Goal: Task Accomplishment & Management: Complete application form

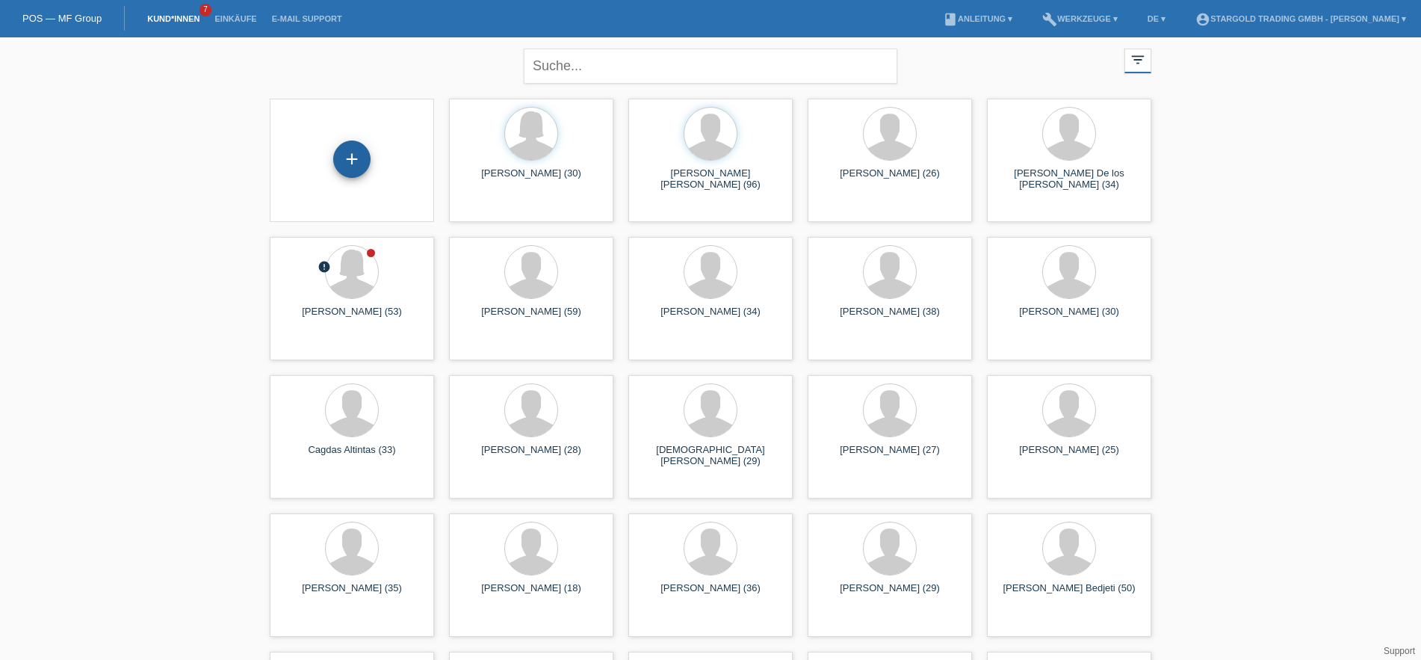
click at [368, 153] on div "+" at bounding box center [351, 158] width 37 height 37
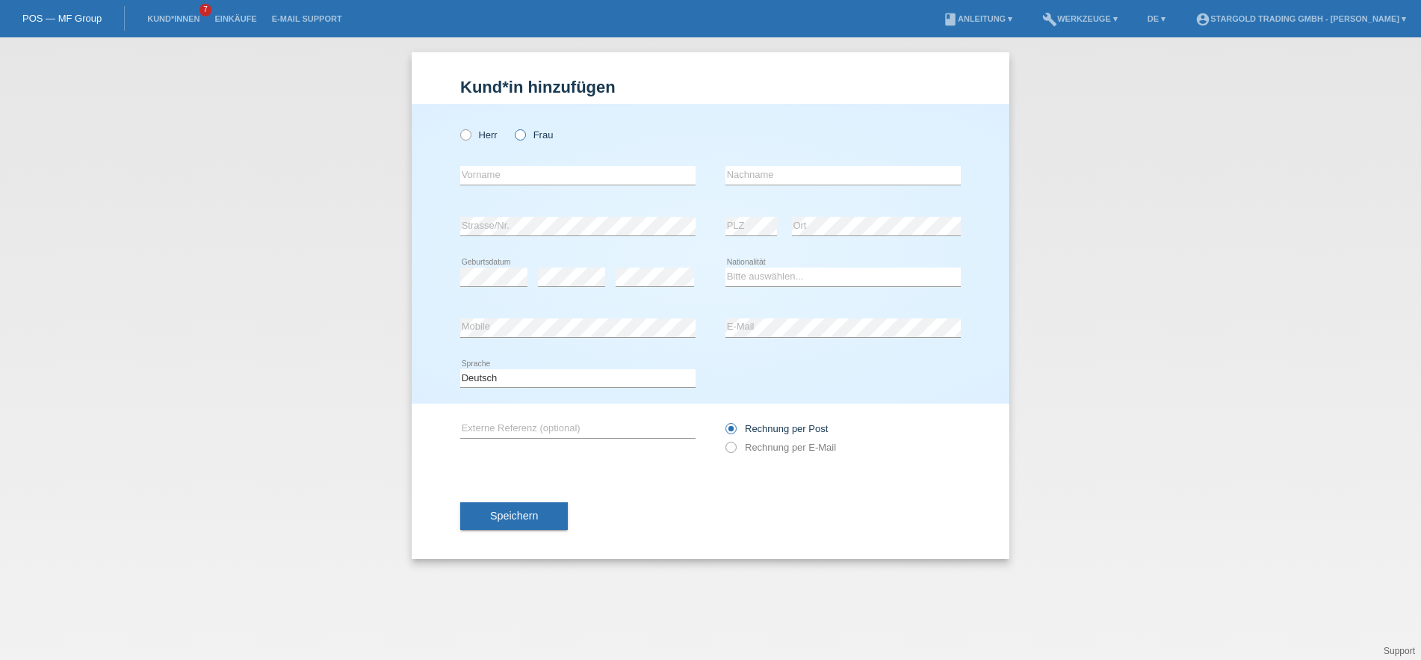
click at [513, 127] on icon at bounding box center [513, 127] width 0 height 0
click at [521, 137] on input "Frau" at bounding box center [520, 134] width 10 height 10
radio input "true"
click at [458, 127] on icon at bounding box center [458, 127] width 0 height 0
click at [463, 135] on input "Herr" at bounding box center [465, 134] width 10 height 10
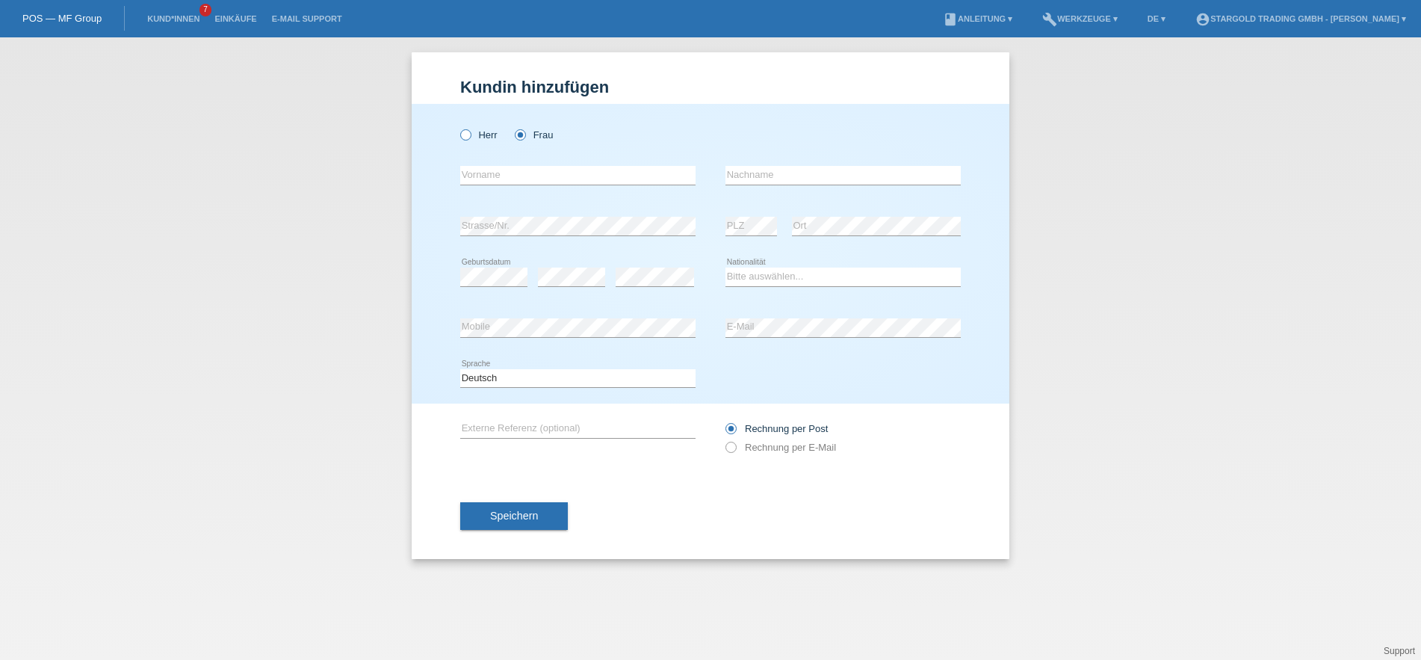
radio input "true"
click at [519, 180] on input "text" at bounding box center [577, 175] width 235 height 19
type input "Patrick"
type input "Pinti"
click at [552, 339] on div "error Mobile" at bounding box center [577, 328] width 235 height 51
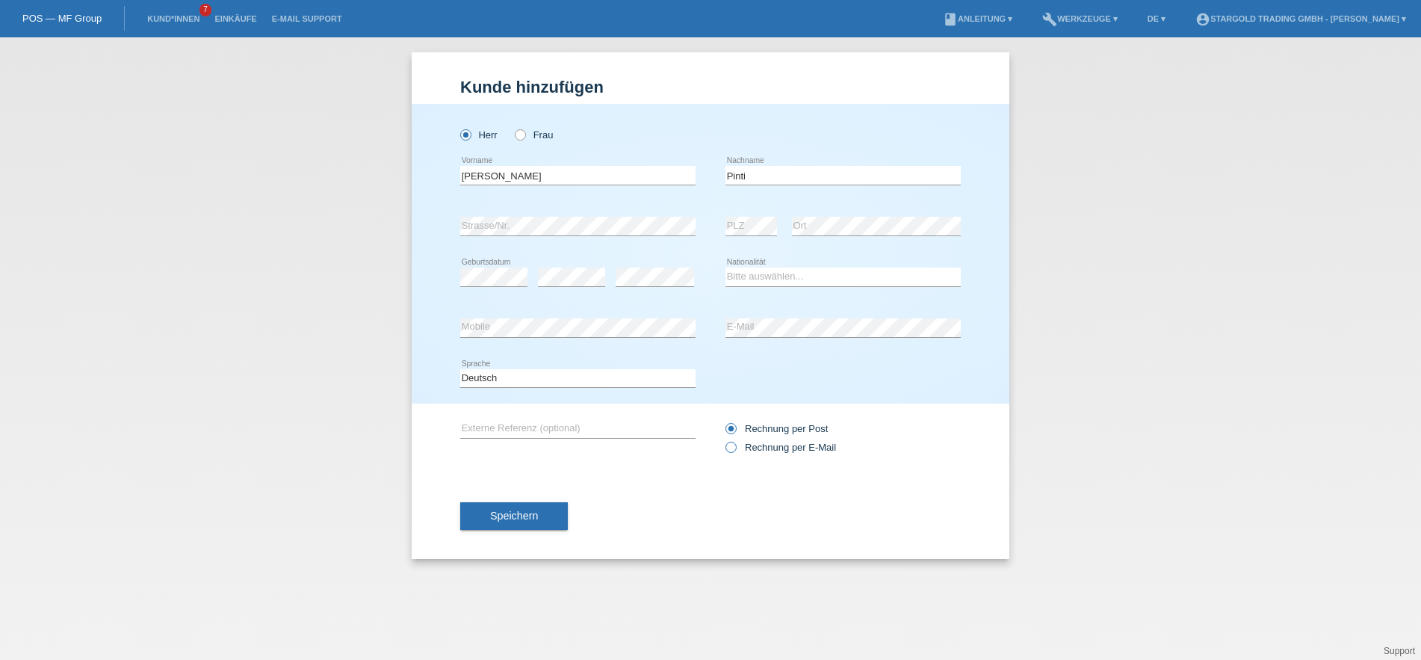
click at [737, 449] on label "Rechnung per E-Mail" at bounding box center [780, 447] width 111 height 11
click at [735, 449] on input "Rechnung per E-Mail" at bounding box center [730, 451] width 10 height 19
radio input "true"
click at [725, 267] on select "Bitte auswählen... Schweiz Deutschland Liechtenstein Österreich ------------ Af…" at bounding box center [842, 276] width 235 height 18
click at [786, 276] on select "Bitte auswählen... Schweiz Deutschland Liechtenstein Österreich ------------ Af…" at bounding box center [842, 276] width 235 height 18
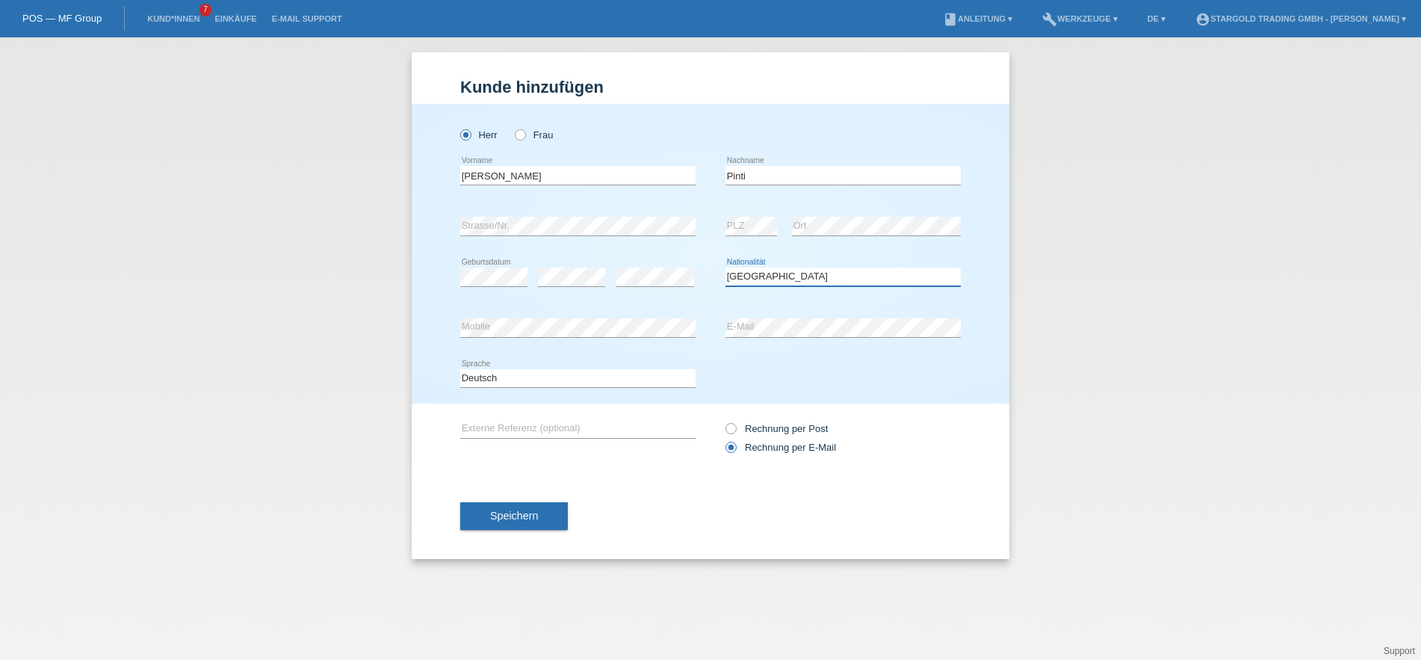
select select "HU"
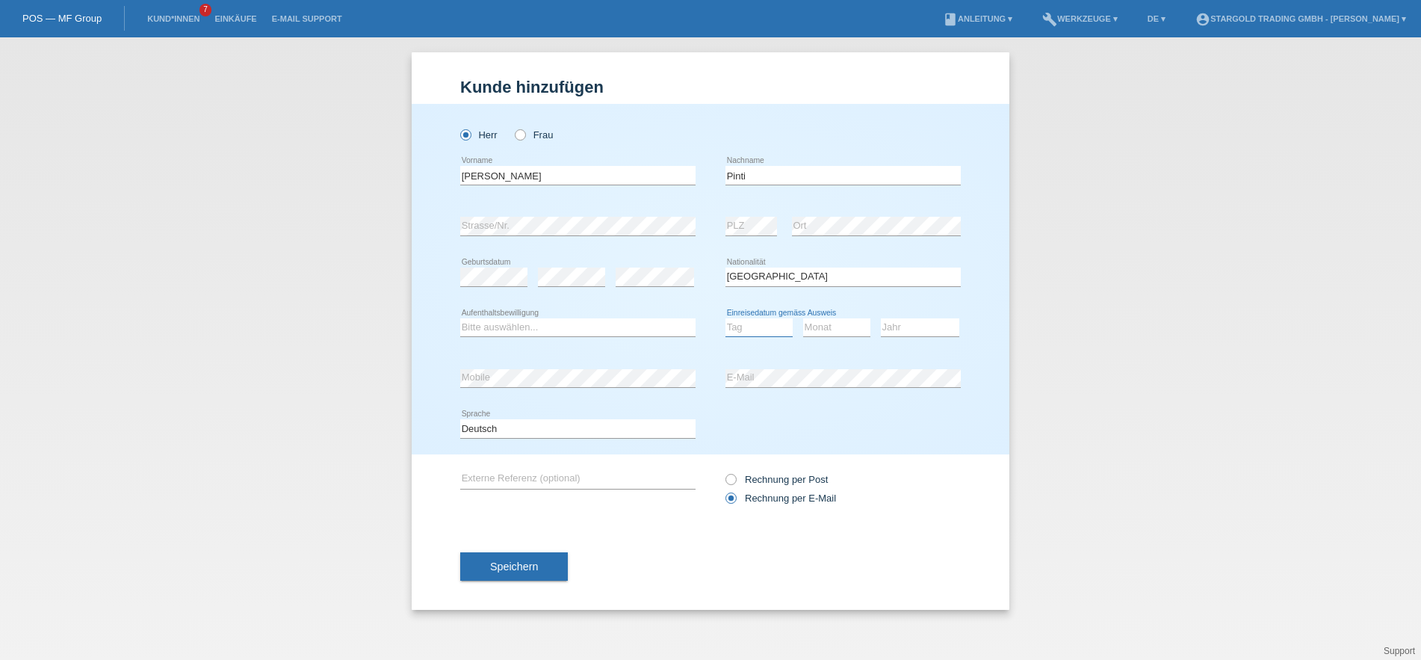
click at [725, 318] on select "Tag 01 02 03 04 05 06 07 08 09 10 11" at bounding box center [758, 327] width 67 height 18
click at [460, 318] on select "Bitte auswählen... C B B - Flüchtlingsstatus Andere" at bounding box center [577, 327] width 235 height 18
select select "B"
click option "B" at bounding box center [0, 0] width 0 height 0
click at [725, 318] on select "Tag 01 02 03 04 05 06 07 08 09 10 11" at bounding box center [758, 327] width 67 height 18
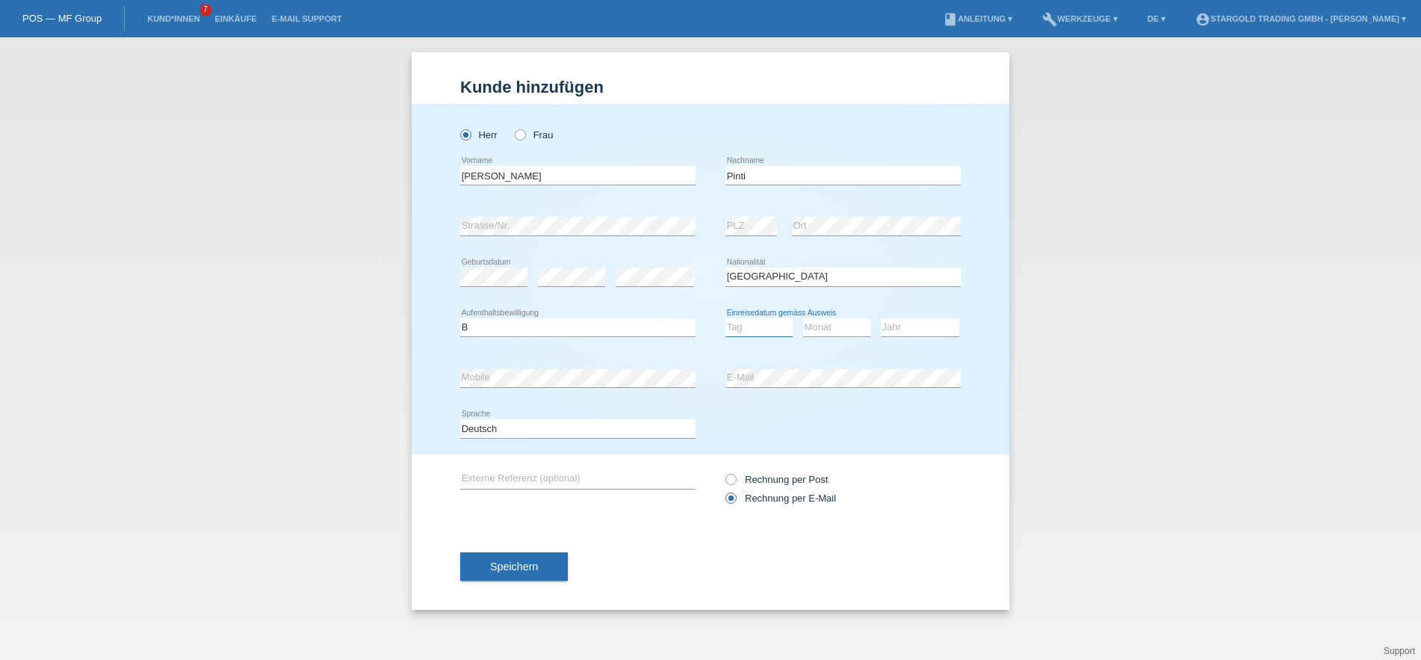
select select "17"
click option "17" at bounding box center [0, 0] width 0 height 0
click at [803, 318] on select "Monat 01 02 03 04 05 06 07 08 09 10 11" at bounding box center [836, 327] width 67 height 18
select select "12"
click option "12" at bounding box center [0, 0] width 0 height 0
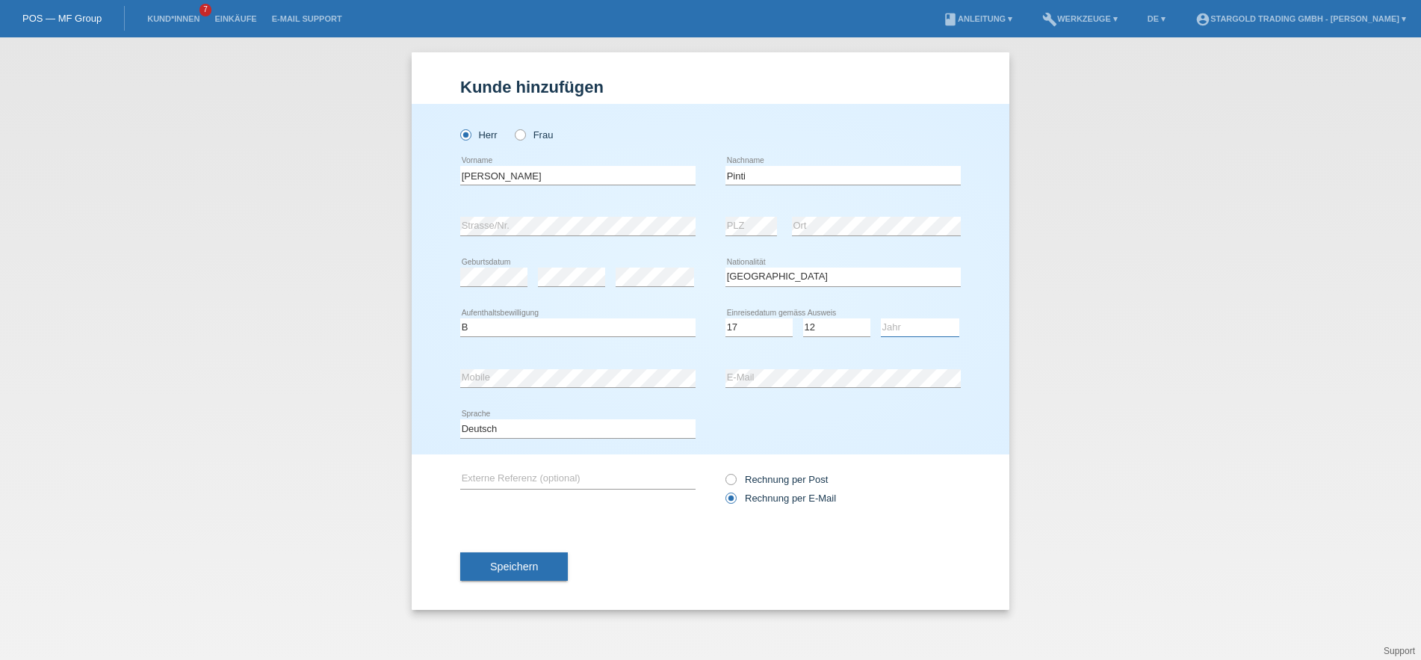
click at [881, 318] on select "Jahr 2025 2024 2023 2022 2021 2020 2019 2018 2017 2016 2015 2014 2013 2012 2011…" at bounding box center [920, 327] width 78 height 18
select select "2023"
click option "2023" at bounding box center [0, 0] width 0 height 0
click at [527, 565] on span "Speichern" at bounding box center [514, 566] width 48 height 12
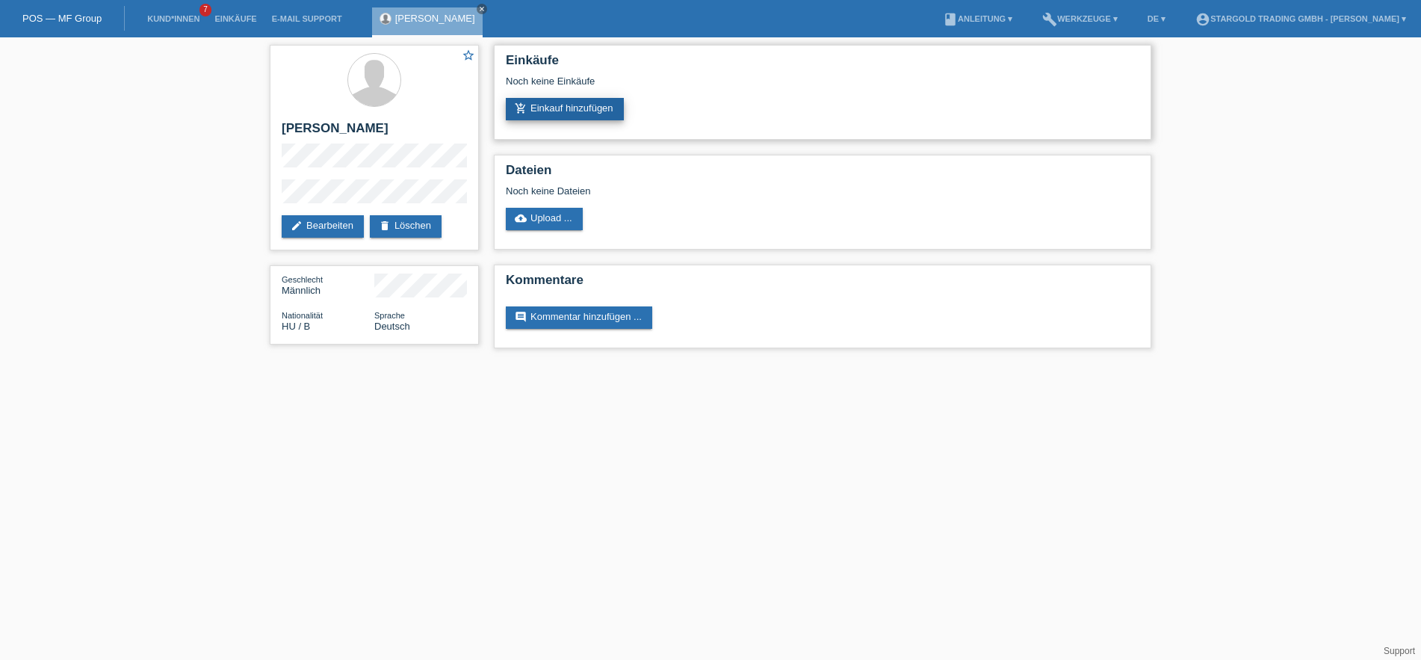
click at [617, 111] on link "add_shopping_cart Einkauf hinzufügen" at bounding box center [565, 109] width 118 height 22
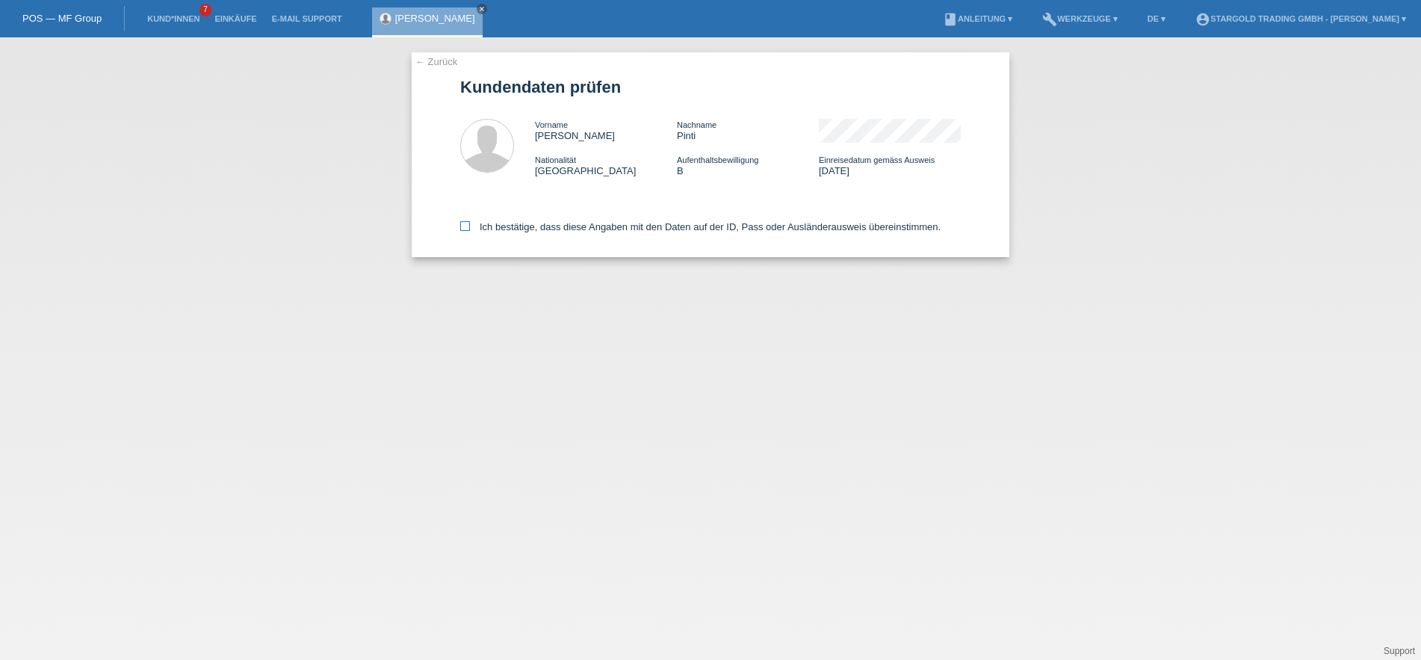
click at [464, 229] on icon at bounding box center [465, 226] width 10 height 10
click at [464, 229] on input "Ich bestätige, dass diese Angaben mit den Daten auf der ID, Pass oder Ausländer…" at bounding box center [465, 226] width 10 height 10
checkbox input "true"
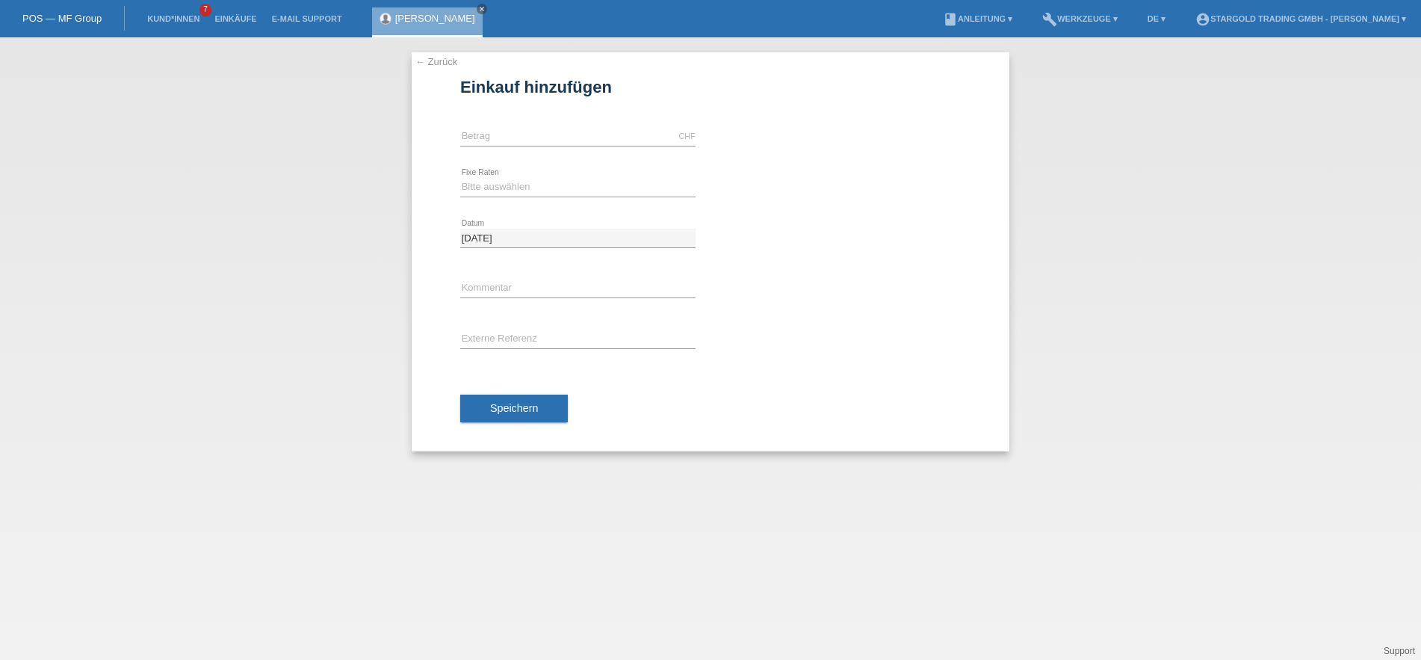
click at [570, 126] on div "CHF error [GEOGRAPHIC_DATA]" at bounding box center [577, 136] width 235 height 51
click at [568, 138] on input "text" at bounding box center [577, 136] width 235 height 19
paste input "5790"
type input "5790.00"
click at [460, 178] on select "Bitte auswählen 6 Raten 12 Raten 18 Raten 24 Raten 36 Raten 48 Raten" at bounding box center [577, 187] width 235 height 18
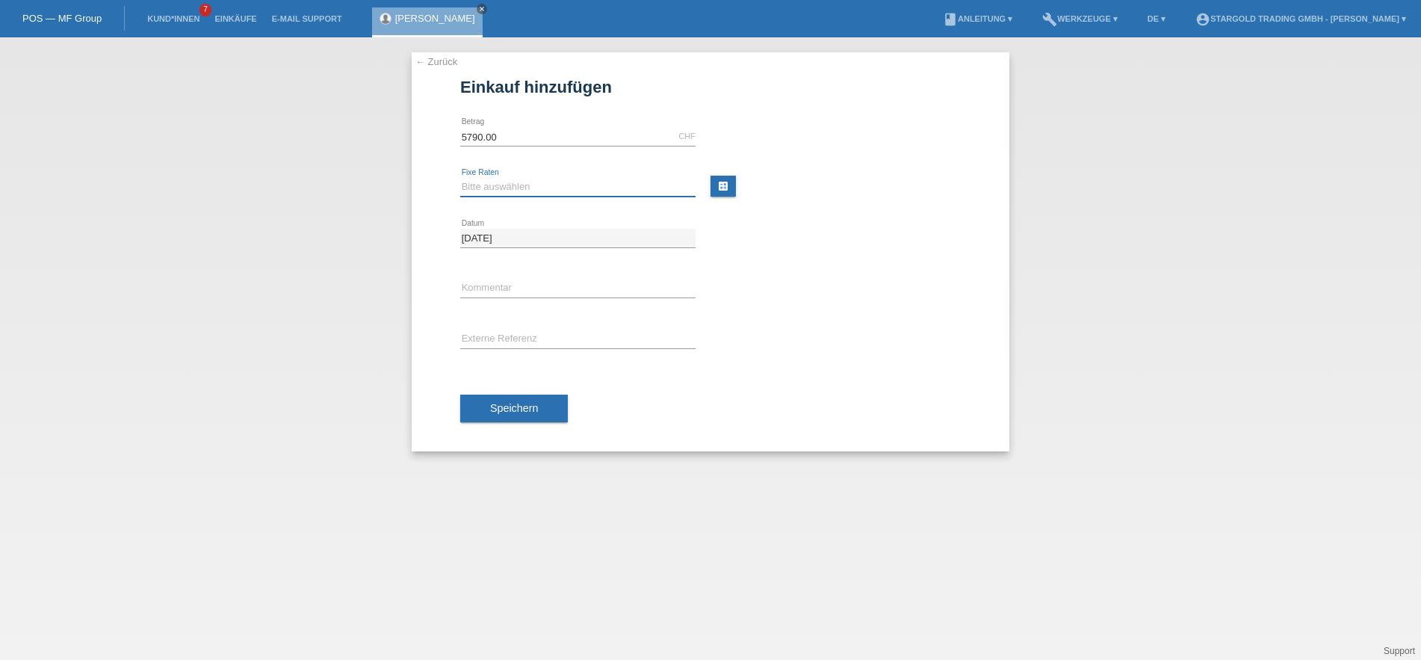
select select "497"
click option "48 Raten" at bounding box center [0, 0] width 0 height 0
click at [543, 399] on button "Speichern" at bounding box center [514, 408] width 108 height 28
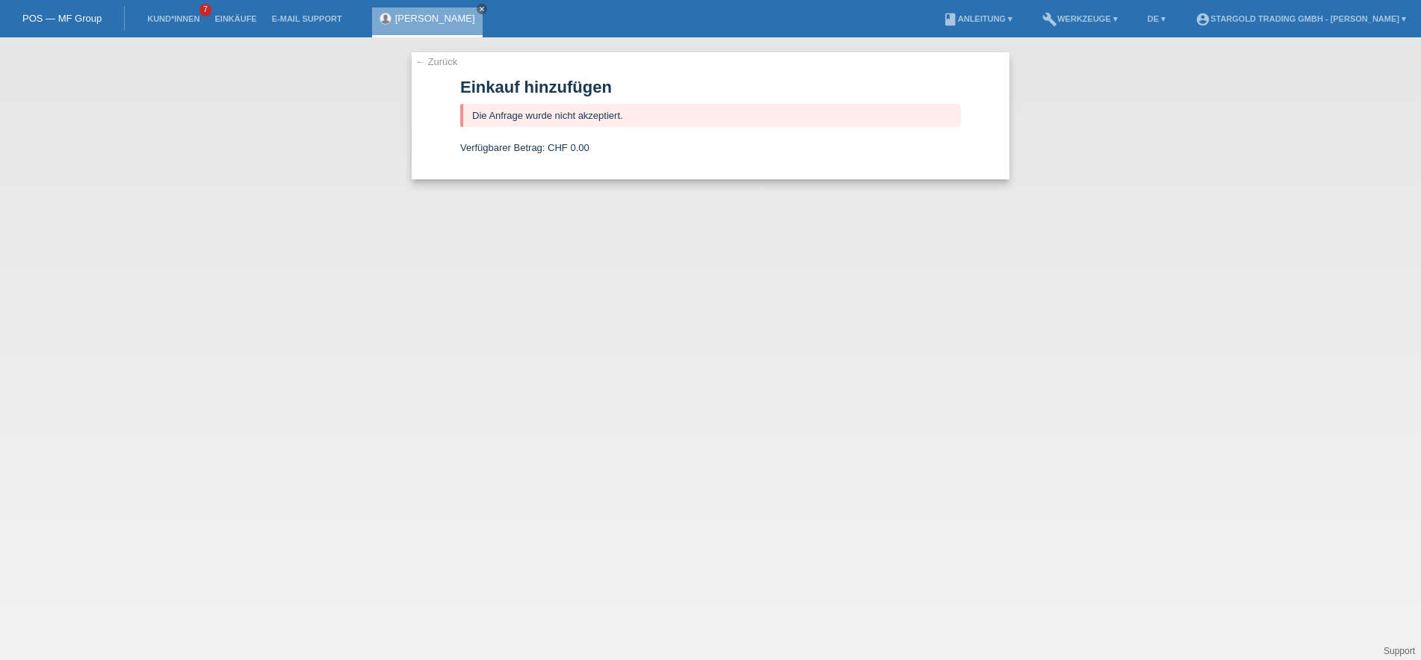
click at [438, 66] on link "← Zurück" at bounding box center [436, 61] width 42 height 11
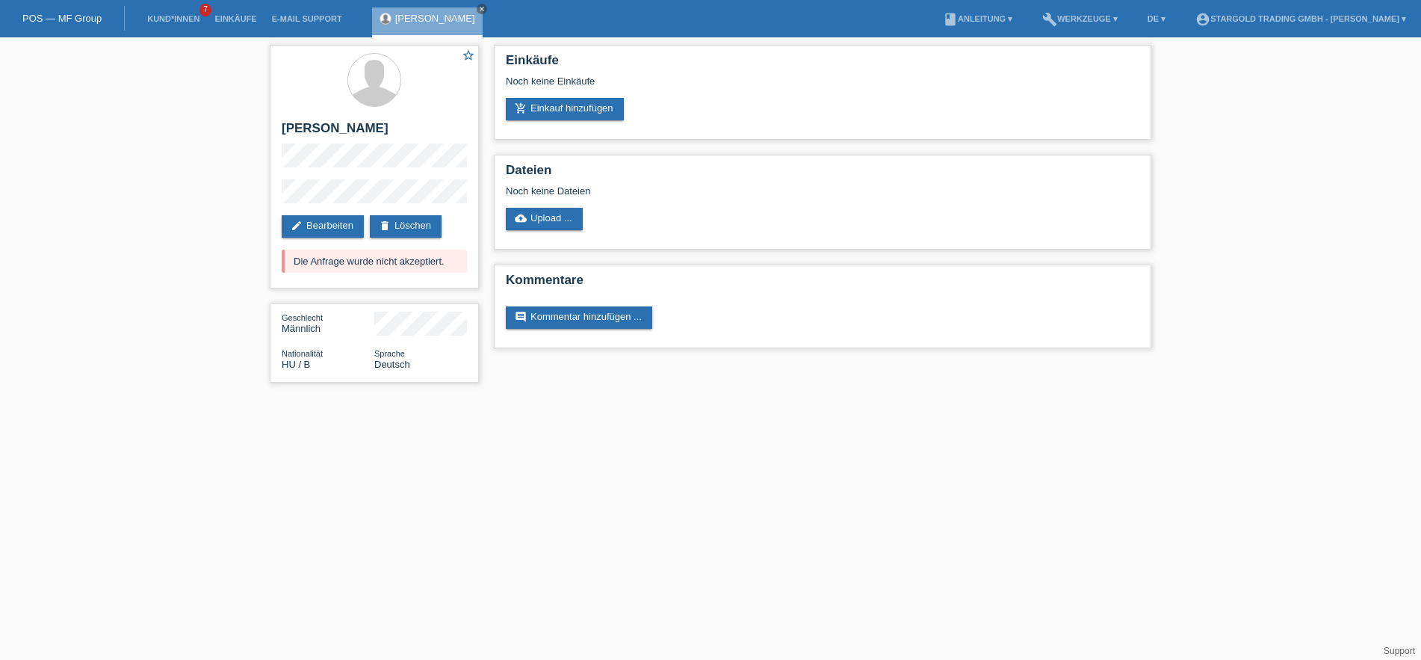
click at [563, 397] on html "POS — MF Group Kund*innen 7 Einkäufe E-Mail Support Patrick Pinti close menu" at bounding box center [710, 198] width 1421 height 397
click at [98, 295] on div "star_border Patrick Pinti edit Bearbeiten delete Löschen Die Anfrage wurde nich…" at bounding box center [710, 217] width 1421 height 360
click at [421, 223] on link "delete Löschen" at bounding box center [406, 226] width 72 height 22
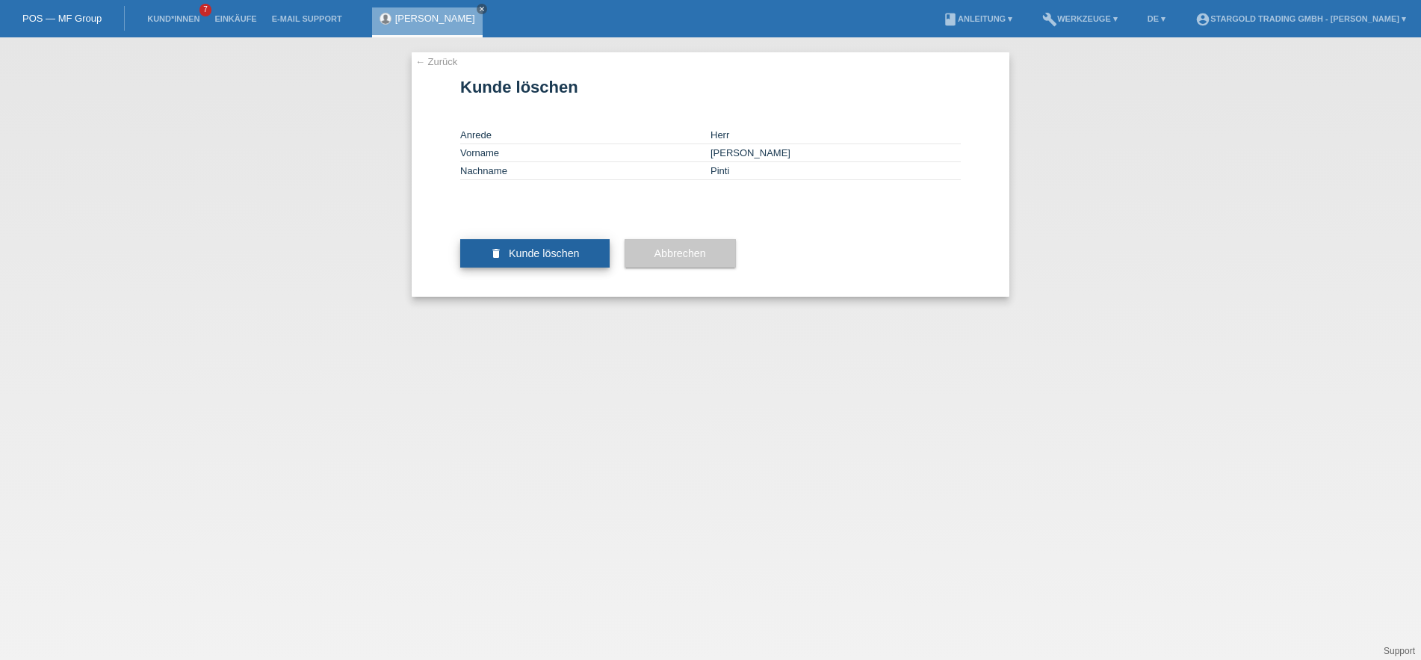
click at [560, 267] on button "delete Kunde löschen" at bounding box center [534, 253] width 149 height 28
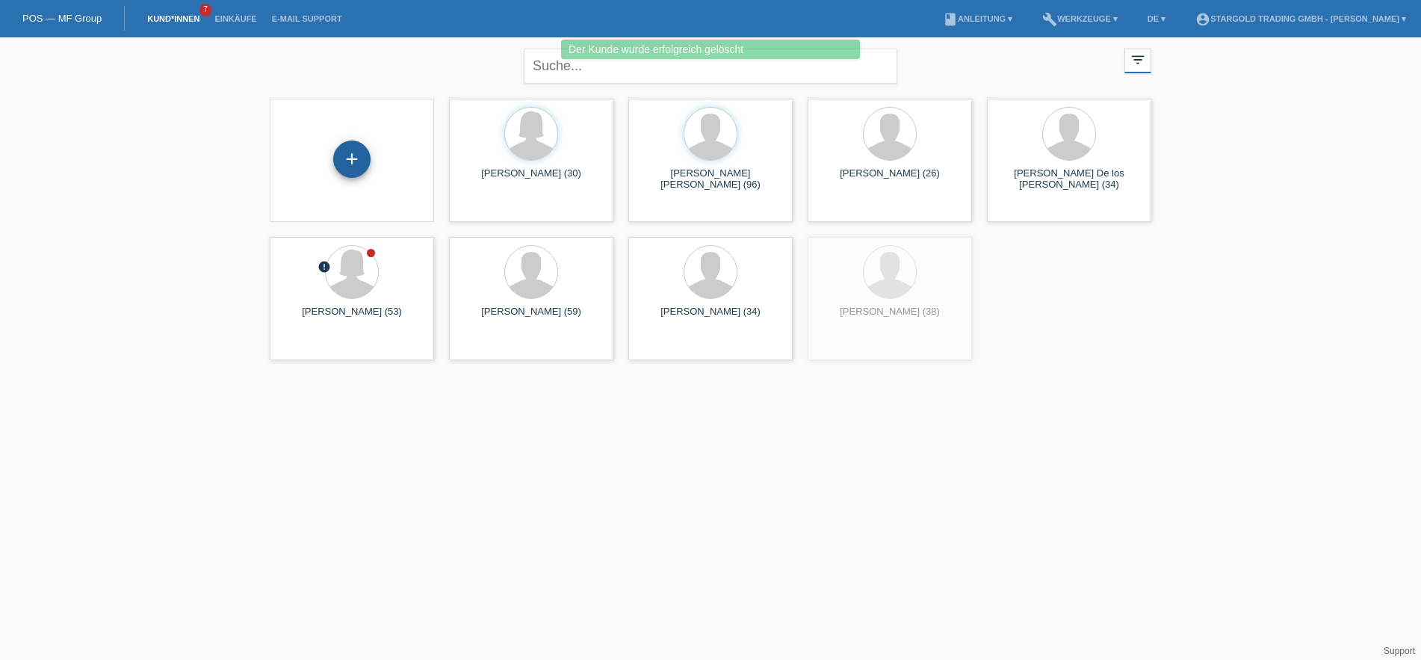
click at [357, 152] on div "+" at bounding box center [351, 158] width 37 height 37
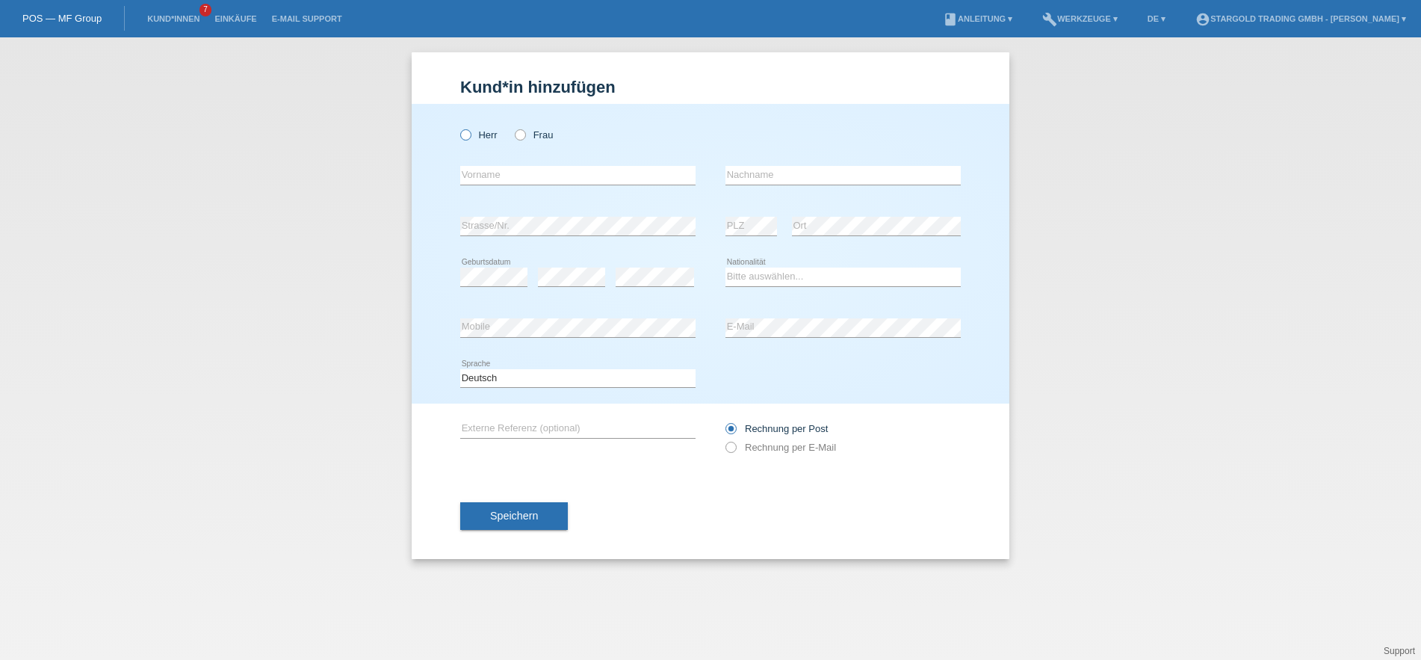
click at [458, 127] on icon at bounding box center [458, 127] width 0 height 0
click at [468, 134] on input "Herr" at bounding box center [465, 134] width 10 height 10
radio input "true"
click at [507, 183] on input "text" at bounding box center [577, 175] width 235 height 19
type input "Patrick"
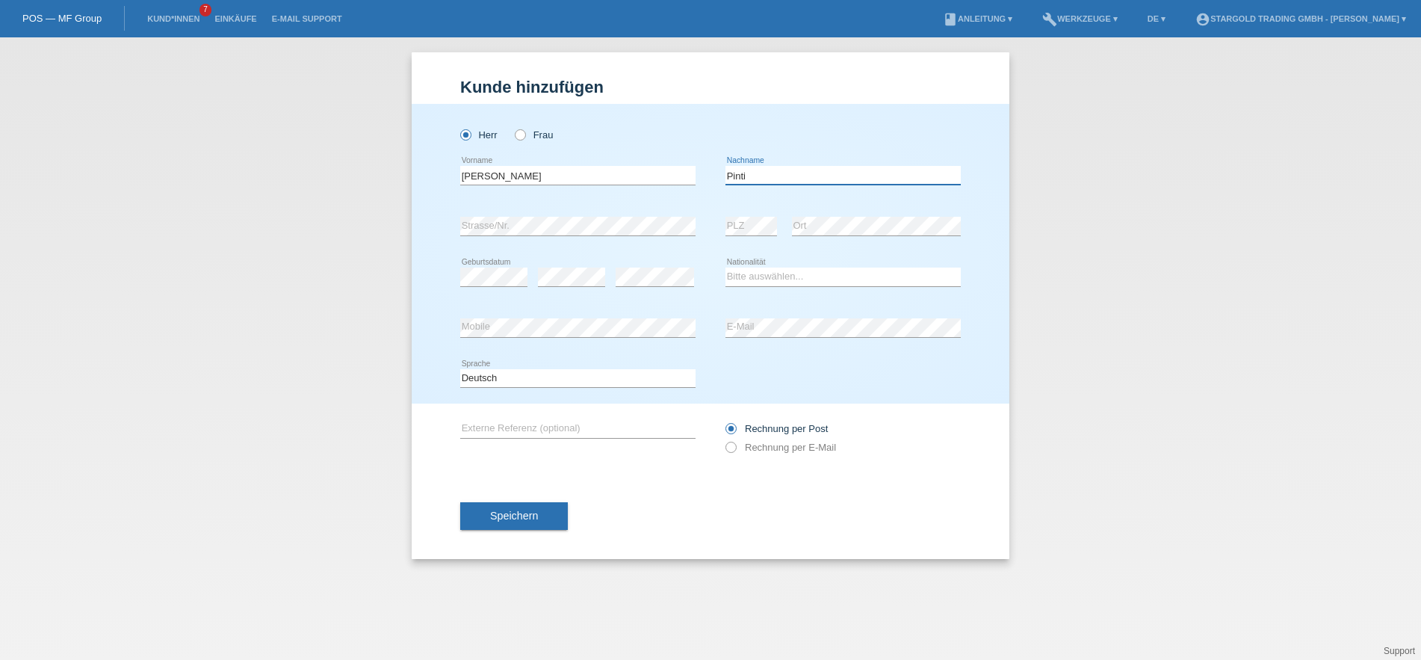
type input "Pinti"
click at [725, 267] on select "Bitte auswählen... Schweiz Deutschland Liechtenstein Österreich ------------ Af…" at bounding box center [842, 276] width 235 height 18
click at [767, 276] on select "Bitte auswählen... Schweiz Deutschland Liechtenstein Österreich ------------ Af…" at bounding box center [842, 276] width 235 height 18
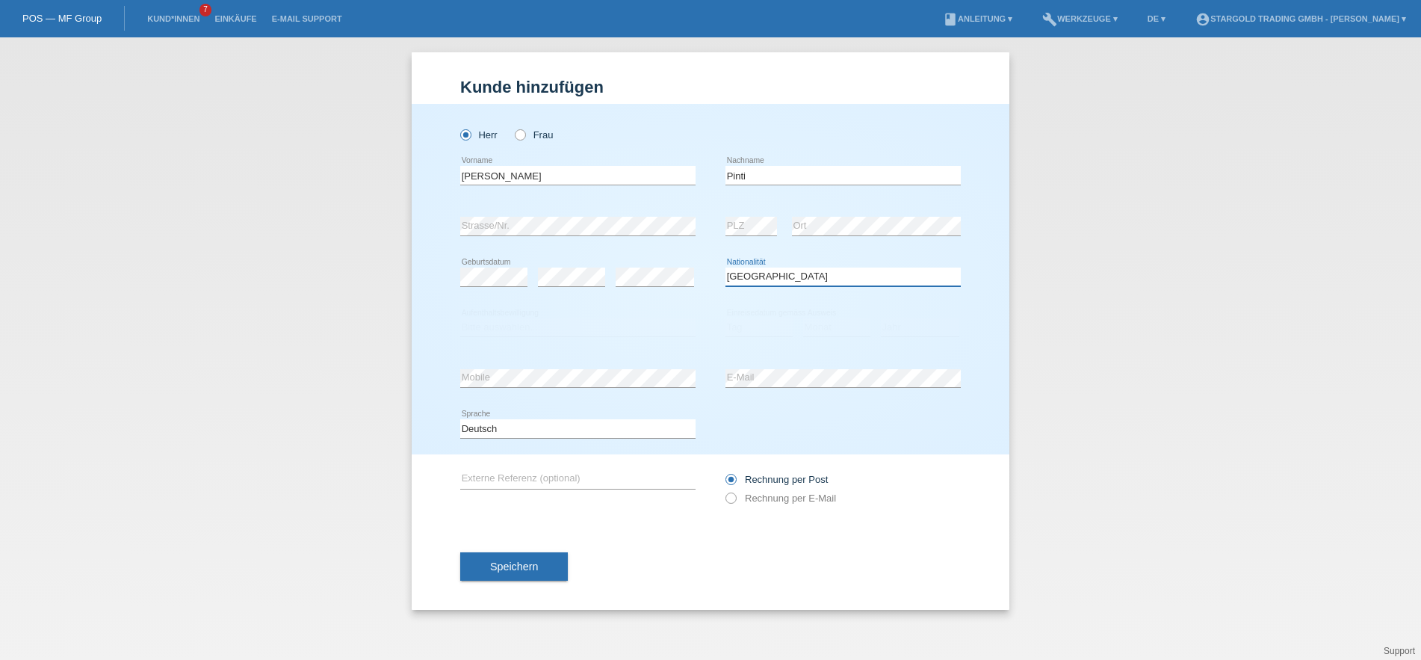
select select "HU"
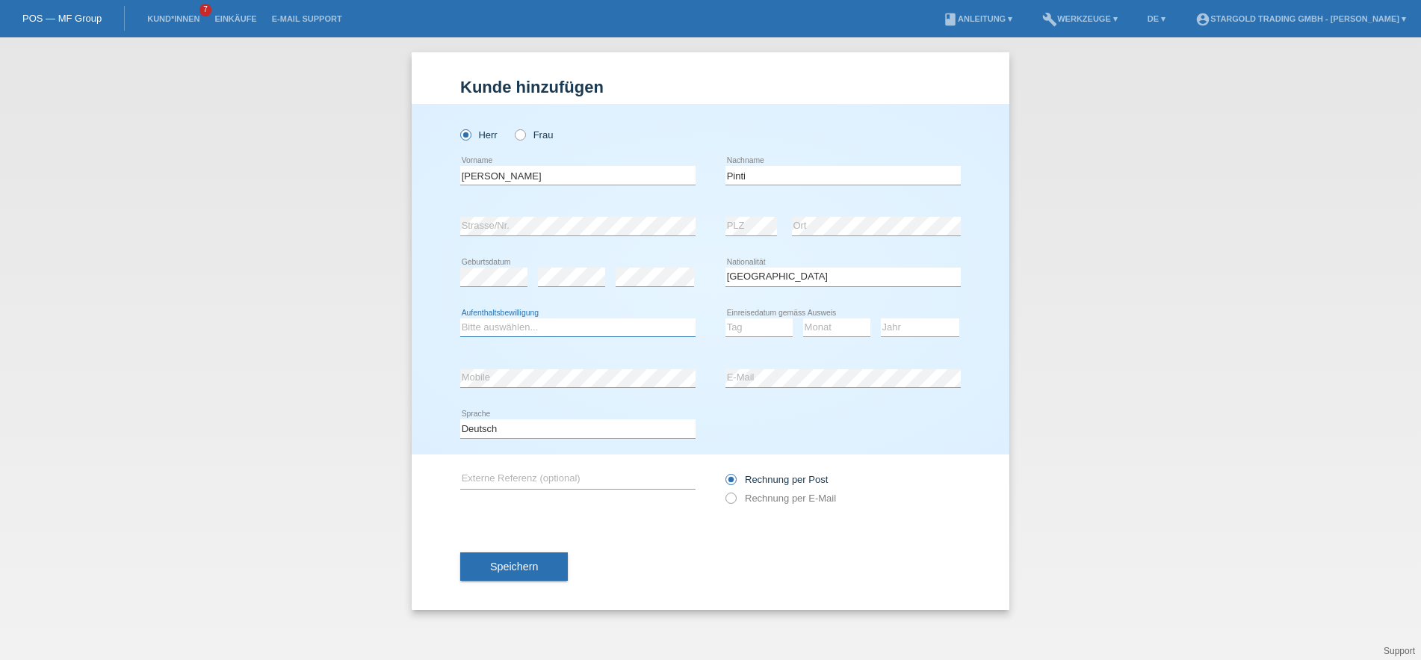
click at [460, 318] on select "Bitte auswählen... C B B - Flüchtlingsstatus Andere" at bounding box center [577, 327] width 235 height 18
select select "B"
click option "B" at bounding box center [0, 0] width 0 height 0
click at [725, 318] on select "Tag 01 02 03 04 05 06 07 08 09 10 11" at bounding box center [758, 327] width 67 height 18
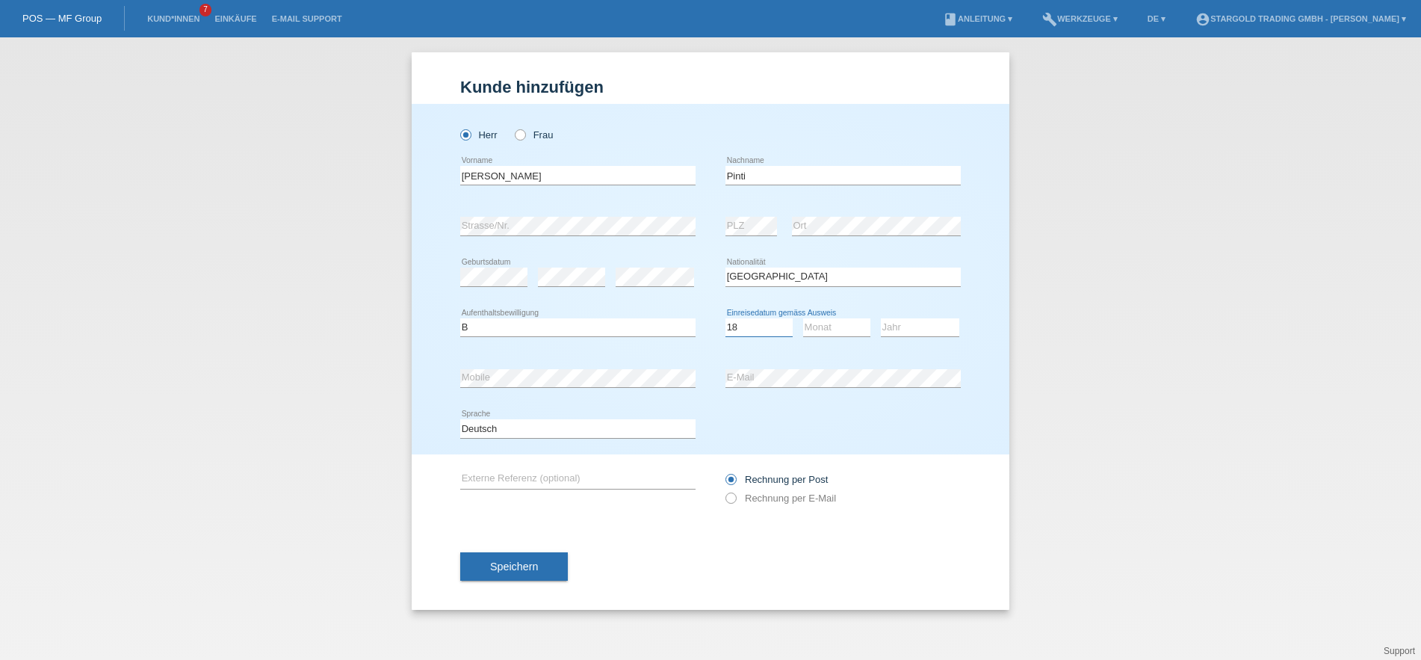
click option "18" at bounding box center [0, 0] width 0 height 0
click at [725, 318] on select "Tag 01 02 03 04 05 06 07 08 09 10 11" at bounding box center [758, 327] width 67 height 18
select select "17"
click option "17" at bounding box center [0, 0] width 0 height 0
click at [803, 318] on select "Monat 01 02 03 04 05 06 07 08 09 10 11" at bounding box center [836, 327] width 67 height 18
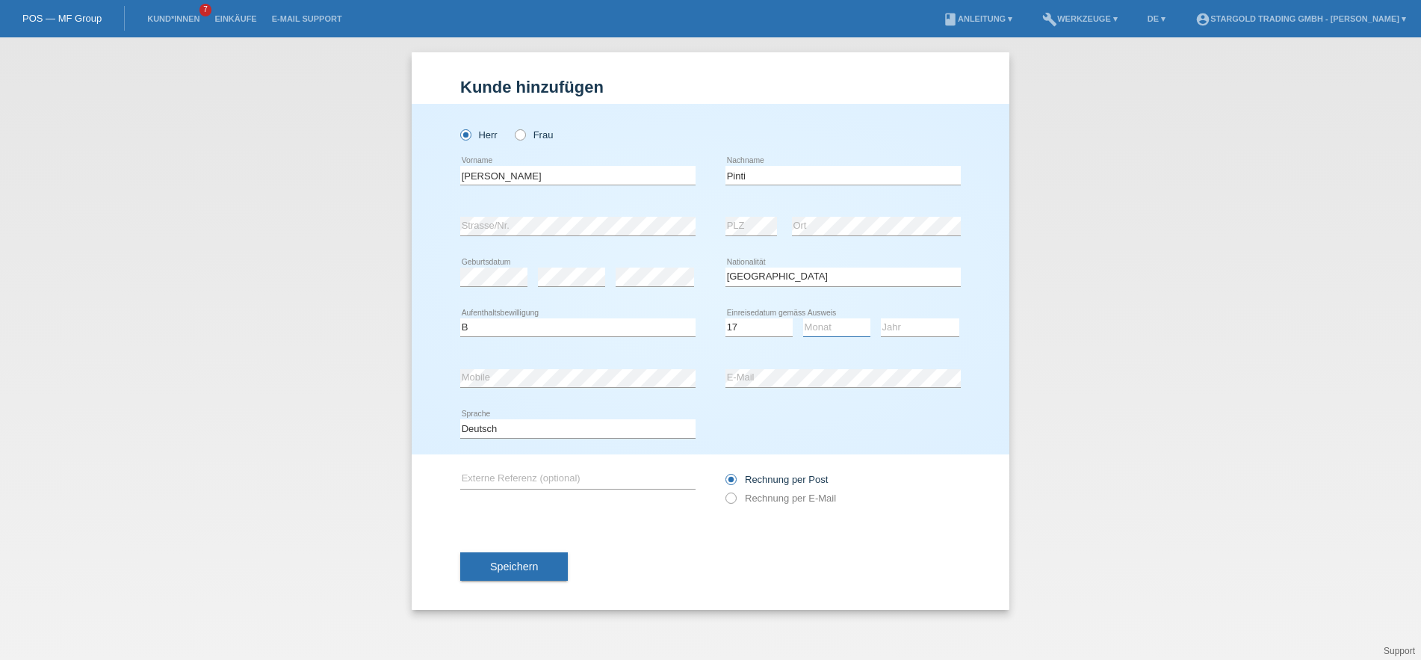
select select "12"
click option "12" at bounding box center [0, 0] width 0 height 0
click at [881, 318] on select "Jahr 2025 2024 2023 2022 2021 2020 2019 2018 2017 2016 2015 2014 2013 2012 2011…" at bounding box center [920, 327] width 78 height 18
select select "2023"
click option "2023" at bounding box center [0, 0] width 0 height 0
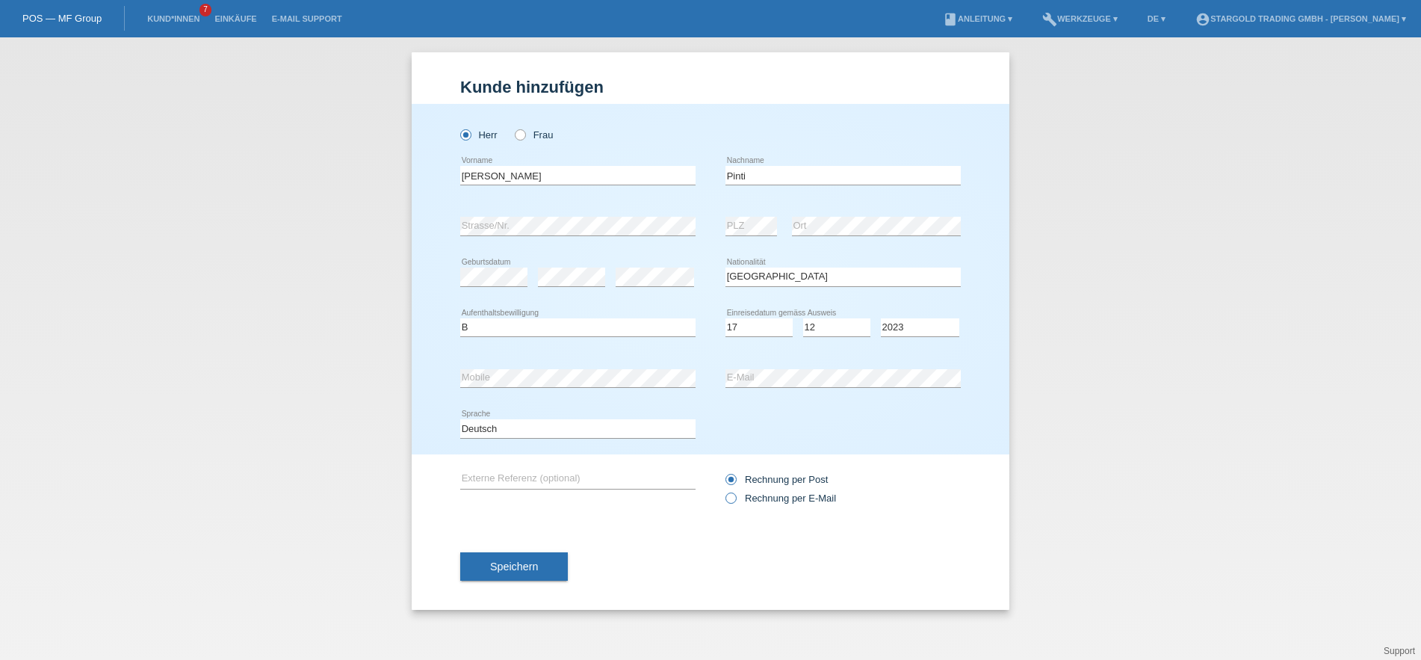
click at [723, 490] on icon at bounding box center [723, 490] width 0 height 0
click at [732, 503] on input "Rechnung per E-Mail" at bounding box center [730, 501] width 10 height 19
radio input "true"
click at [492, 578] on button "Speichern" at bounding box center [514, 566] width 108 height 28
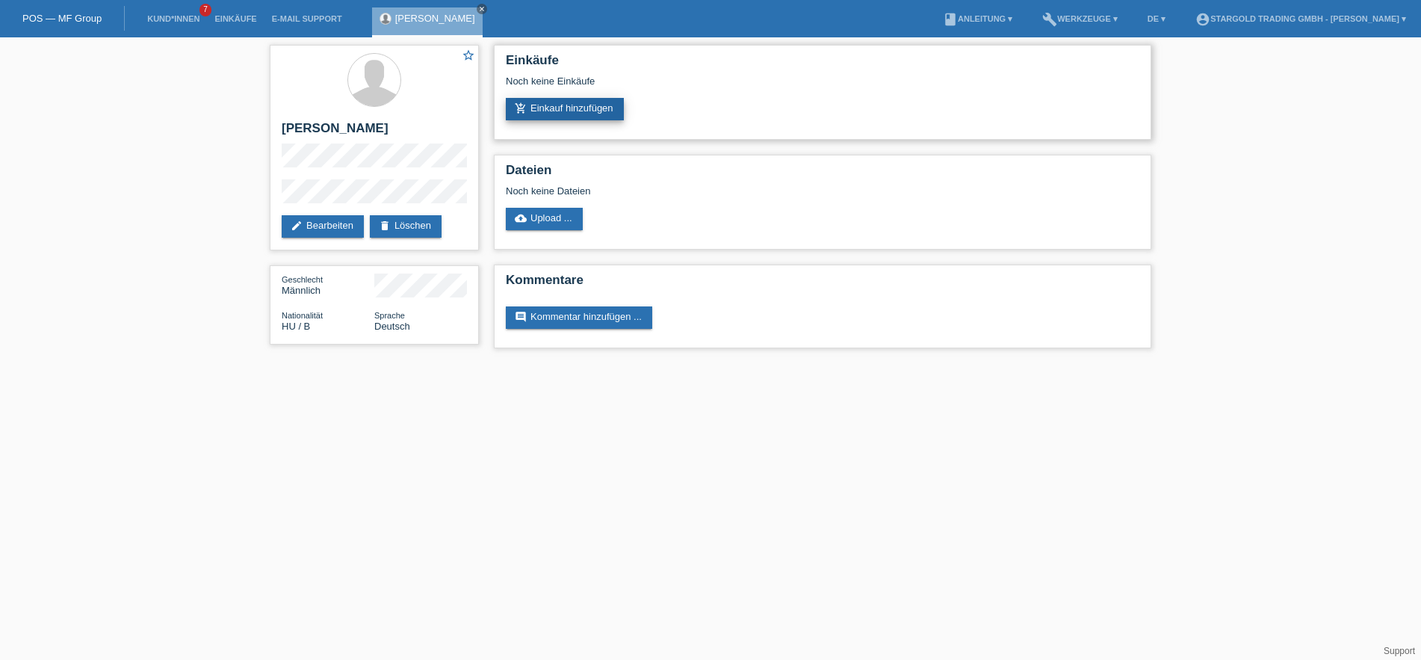
click at [578, 104] on link "add_shopping_cart Einkauf hinzufügen" at bounding box center [565, 109] width 118 height 22
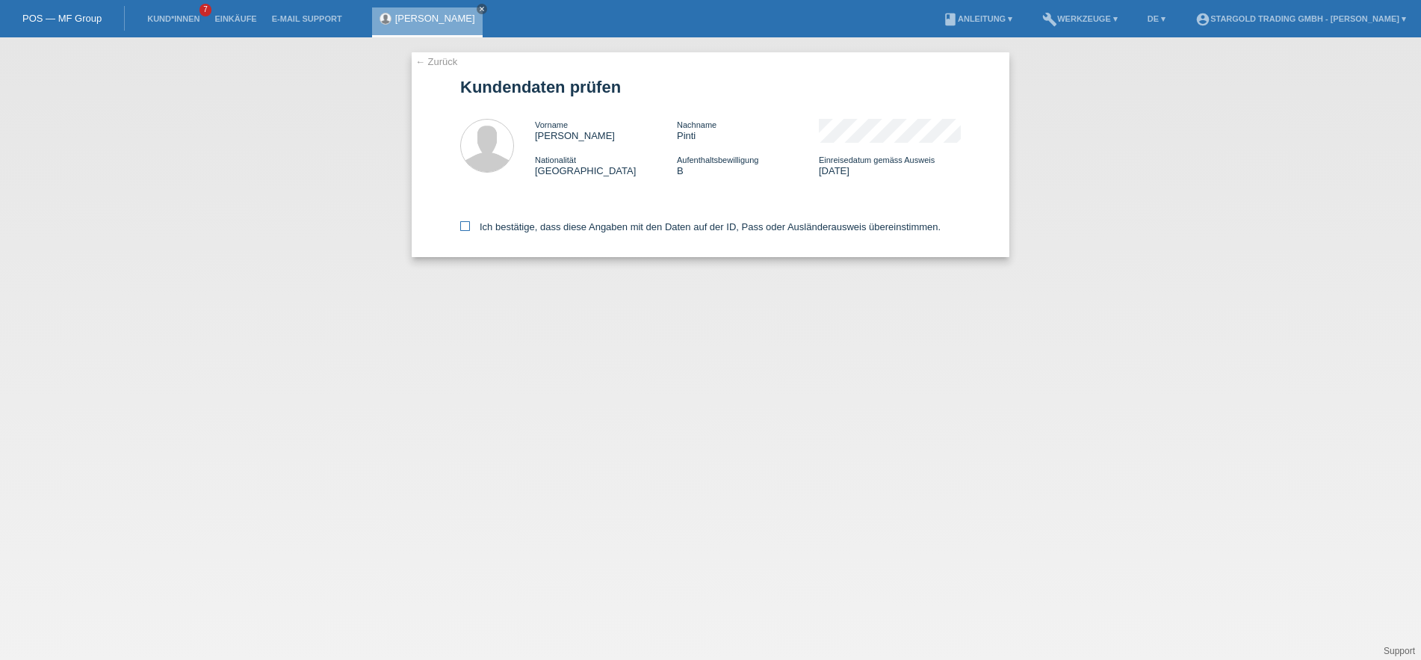
click at [471, 231] on label "Ich bestätige, dass diese Angaben mit den Daten auf der ID, Pass oder Ausländer…" at bounding box center [700, 226] width 480 height 11
click at [470, 231] on input "Ich bestätige, dass diese Angaben mit den Daten auf der ID, Pass oder Ausländer…" at bounding box center [465, 226] width 10 height 10
checkbox input "true"
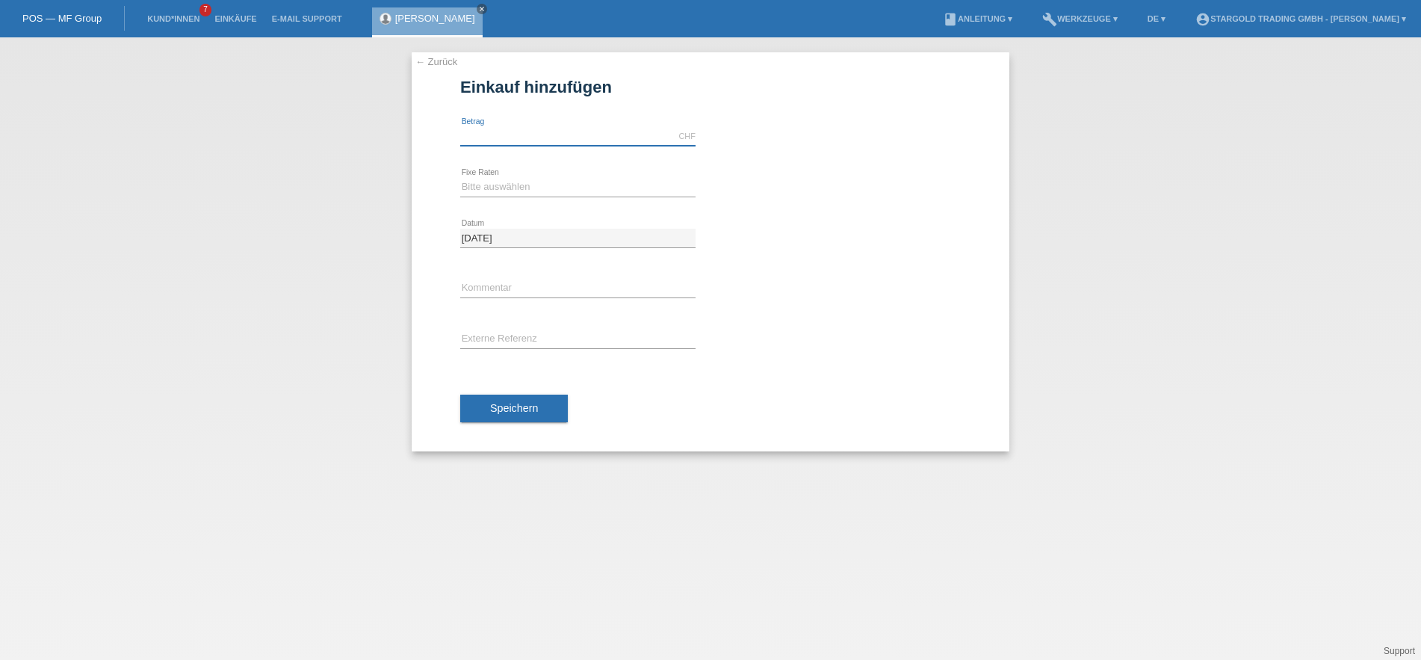
click at [625, 133] on input "text" at bounding box center [577, 136] width 235 height 19
type input "5790.00"
click at [460, 178] on select "Bitte auswählen 6 Raten 12 Raten 18 Raten 24 Raten 36 Raten 48 Raten" at bounding box center [577, 187] width 235 height 18
select select "497"
click option "48 Raten" at bounding box center [0, 0] width 0 height 0
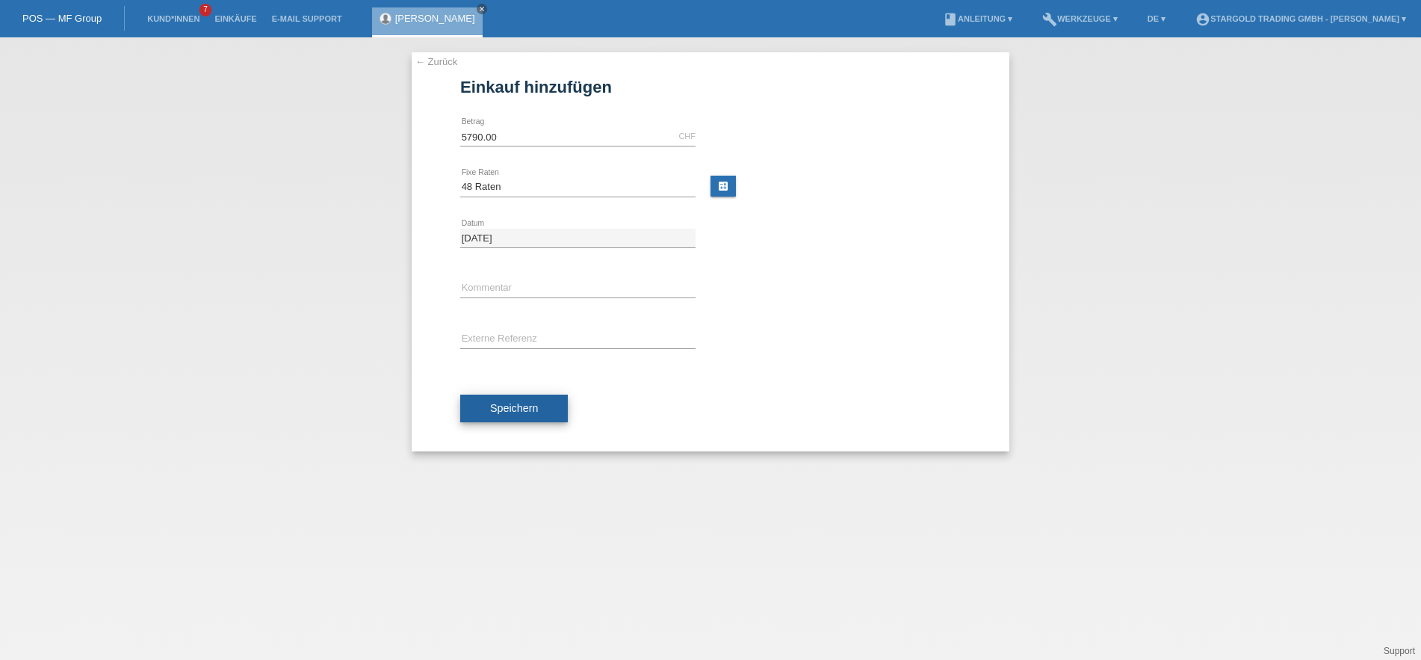
click at [532, 422] on button "Speichern" at bounding box center [514, 408] width 108 height 28
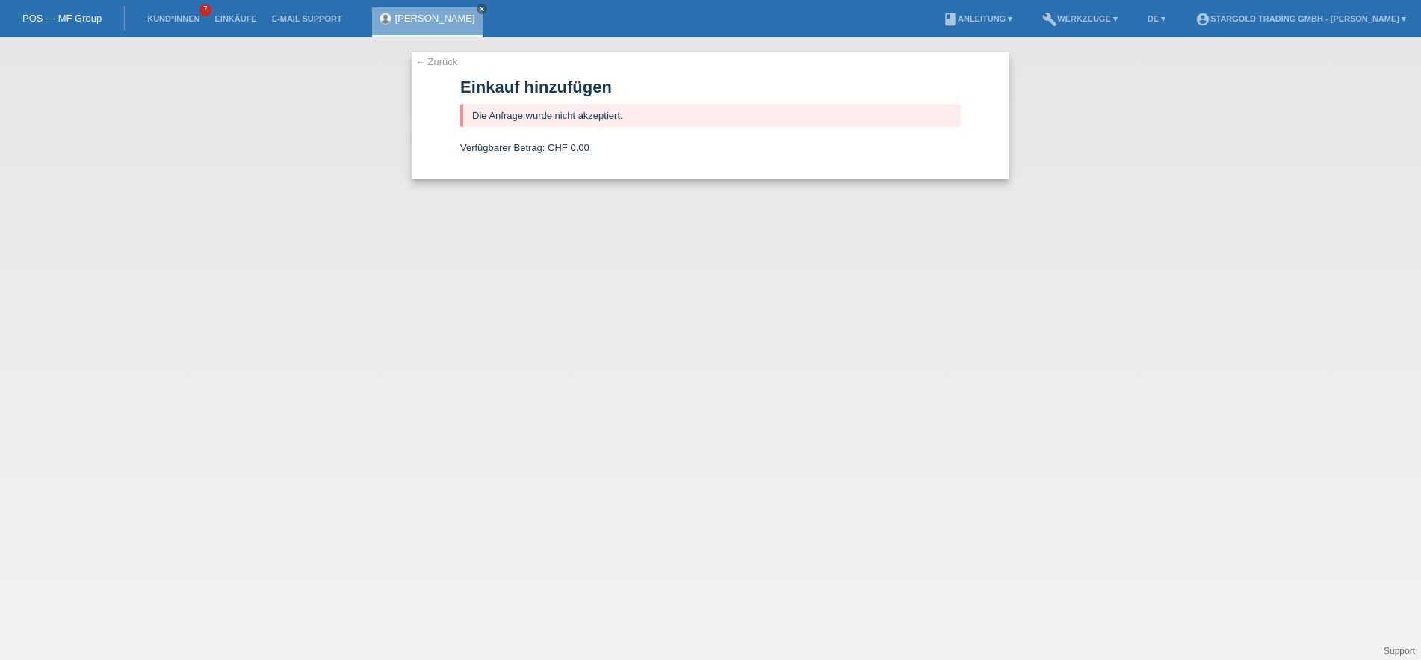
click at [428, 63] on link "← Zurück" at bounding box center [436, 61] width 42 height 11
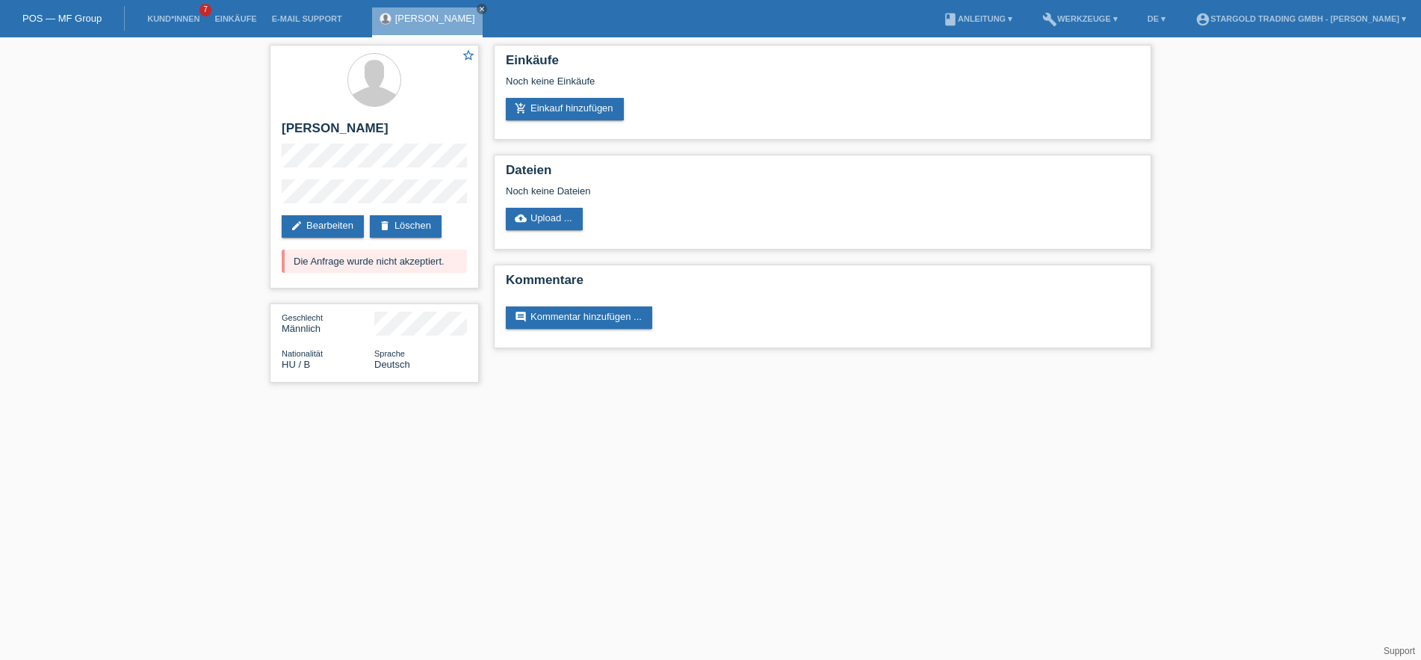
click at [168, 278] on div "star_border [PERSON_NAME] edit Bearbeiten delete Löschen Die Anfrage wurde nich…" at bounding box center [710, 217] width 1421 height 360
